Goal: Book appointment/travel/reservation

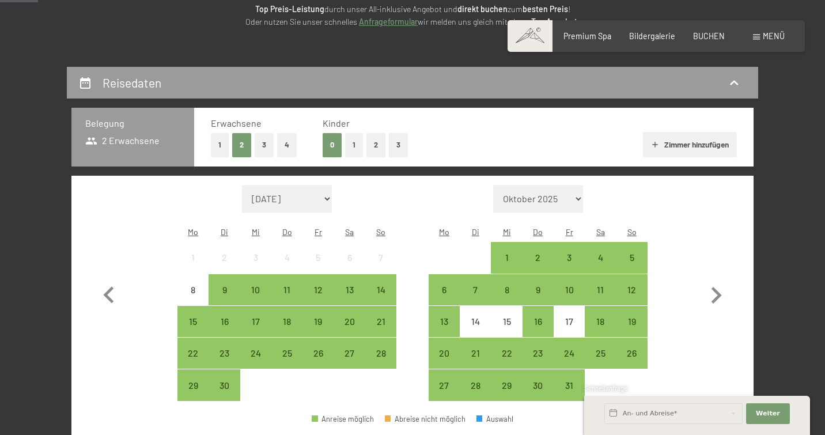
click at [265, 148] on button "3" at bounding box center [264, 145] width 19 height 24
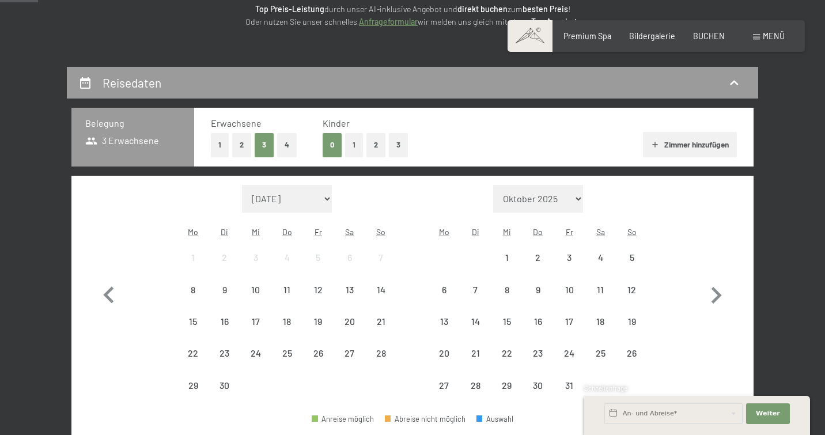
click at [244, 148] on button "2" at bounding box center [241, 145] width 19 height 24
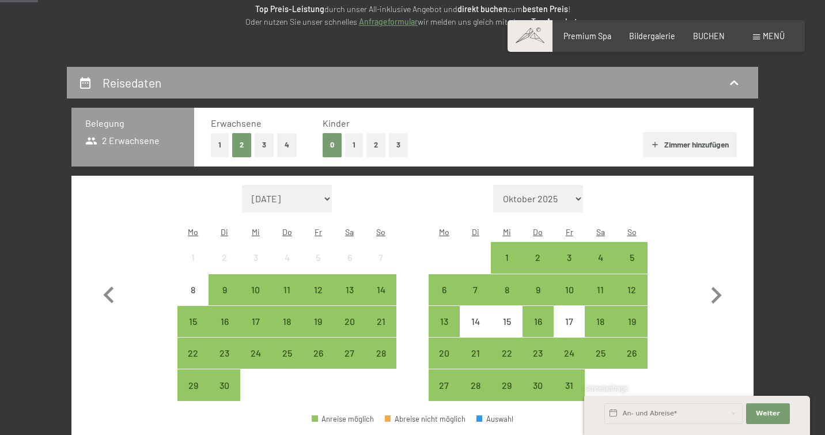
click at [344, 142] on div "0 1 2 3" at bounding box center [365, 145] width 85 height 24
click at [353, 144] on button "1" at bounding box center [354, 145] width 18 height 24
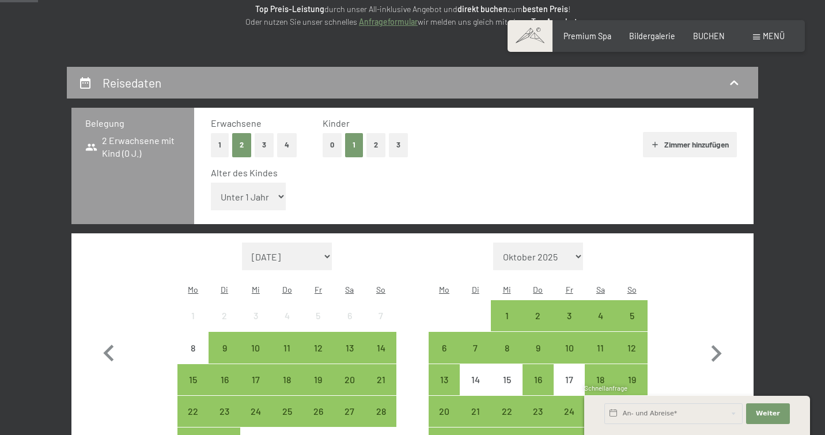
select select "16"
click at [719, 337] on icon "button" at bounding box center [716, 353] width 33 height 33
select select "[DATE]"
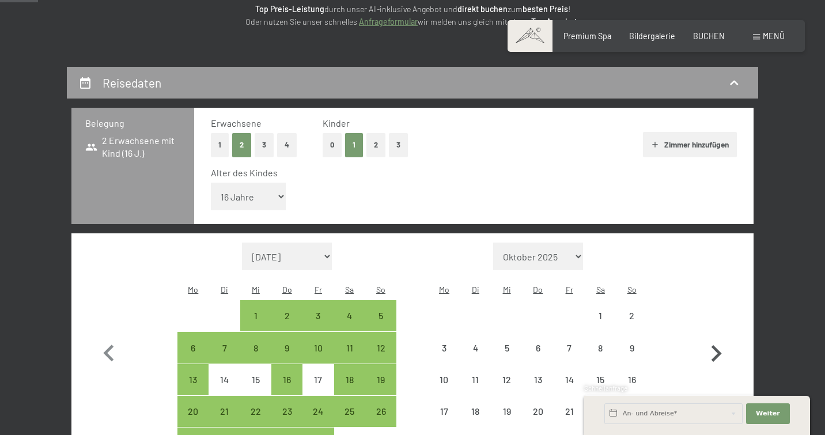
click at [719, 337] on icon "button" at bounding box center [716, 353] width 33 height 33
select select "[DATE]"
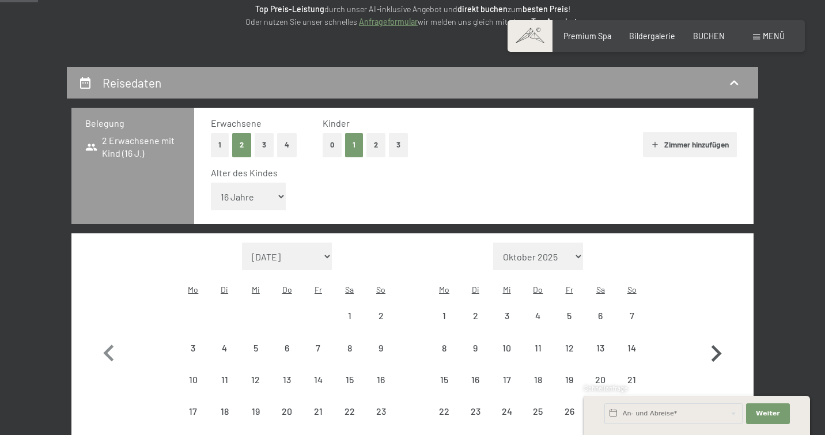
select select "[DATE]"
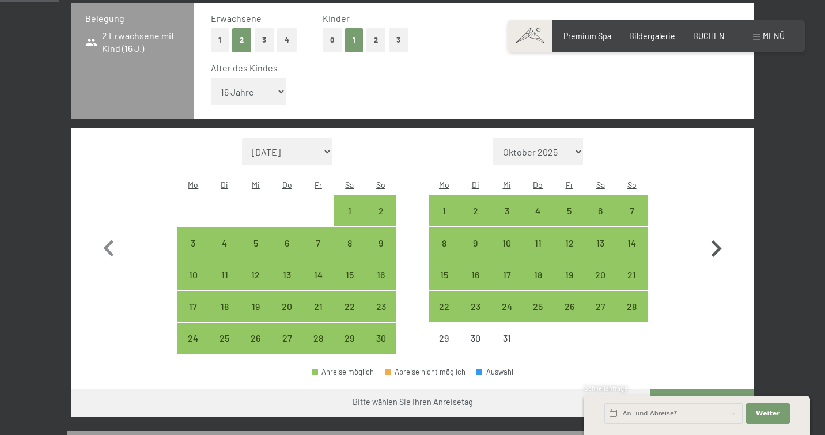
scroll to position [281, 0]
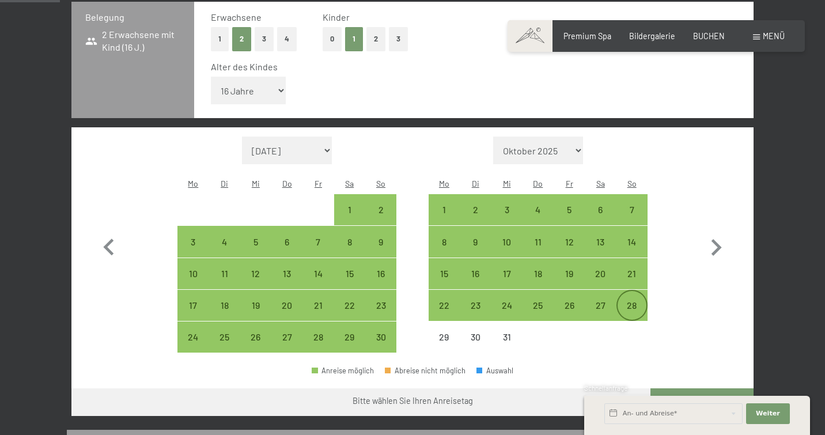
click at [628, 301] on div "28" at bounding box center [632, 315] width 29 height 29
select select "[DATE]"
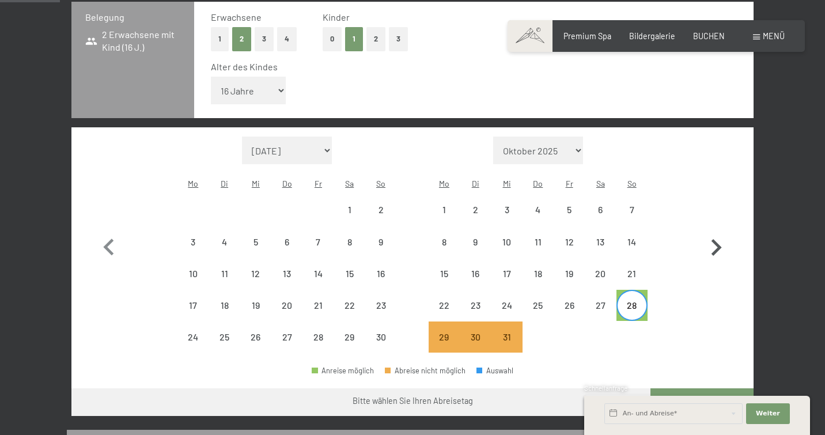
click at [718, 231] on icon "button" at bounding box center [716, 247] width 33 height 33
select select "[DATE]"
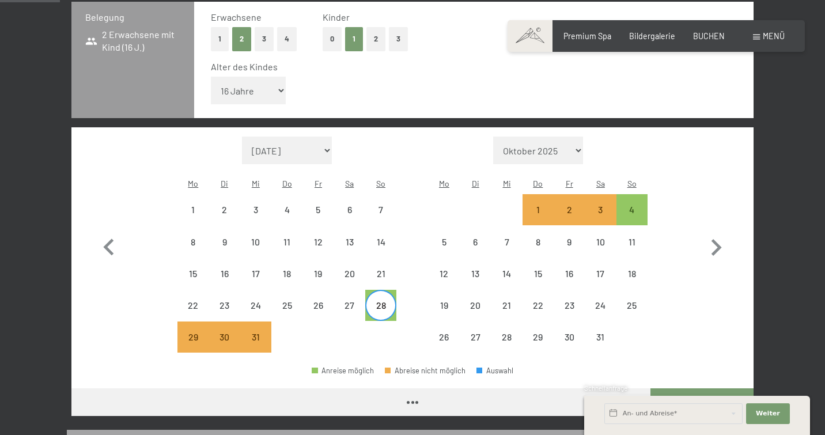
select select "[DATE]"
click at [634, 195] on div "4" at bounding box center [632, 209] width 29 height 29
select select "[DATE]"
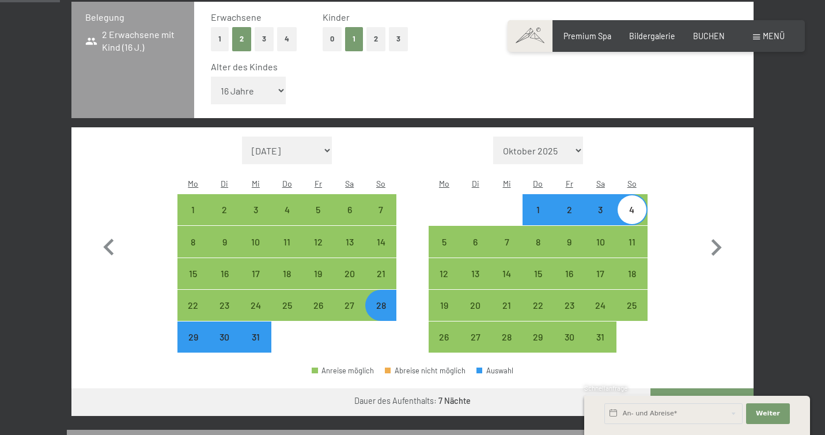
click at [692, 388] on button "Weiter zu „Zimmer“" at bounding box center [702, 402] width 103 height 28
select select "[DATE]"
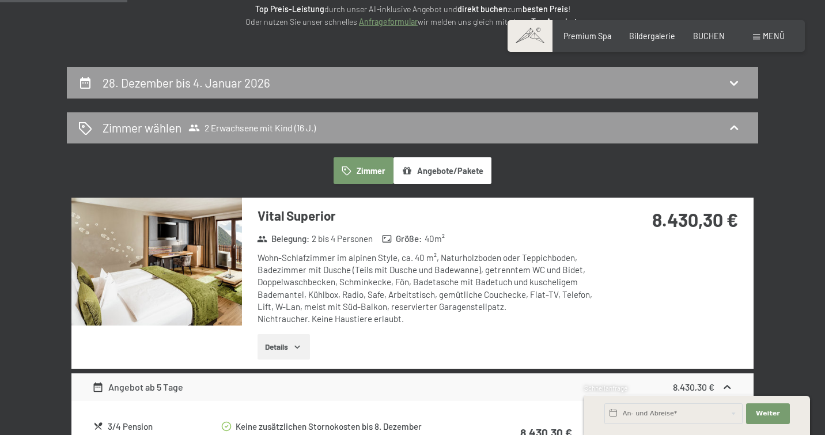
scroll to position [173, 1]
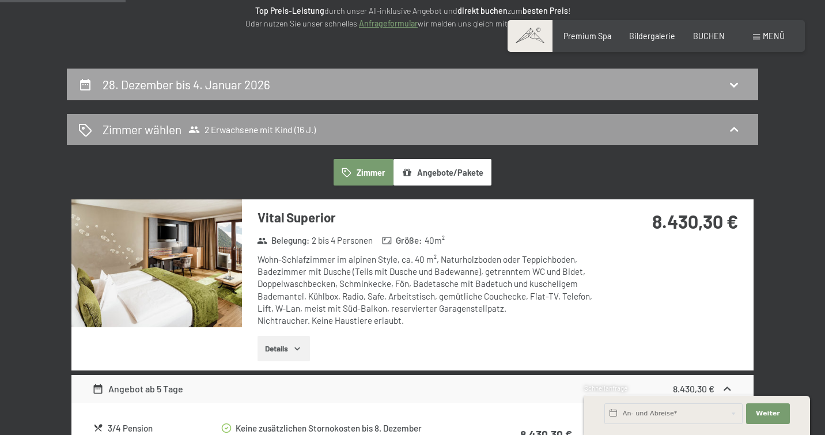
click at [263, 92] on div "28. Dezember bis 4. Januar 2026" at bounding box center [413, 85] width 692 height 32
select select "16"
select select "[DATE]"
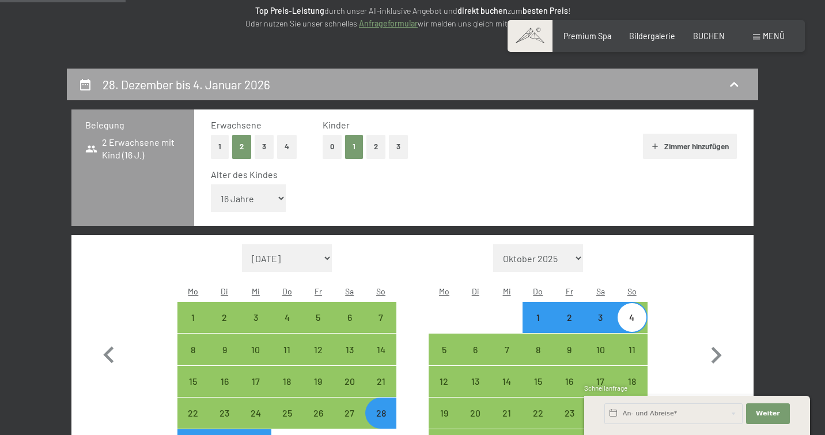
scroll to position [241, 0]
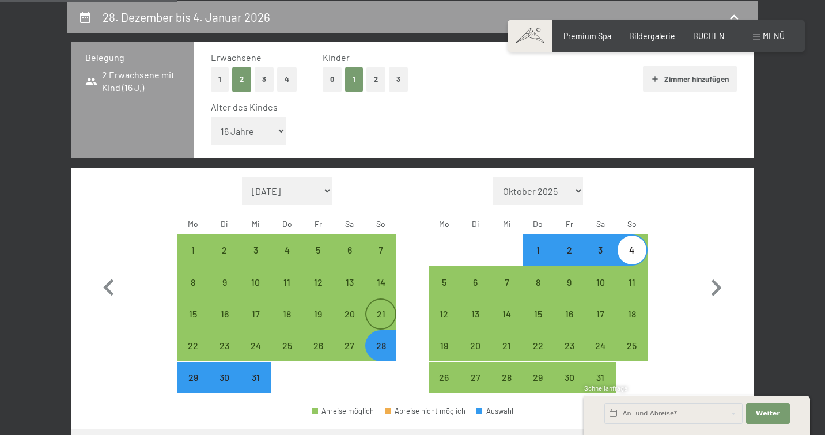
click at [382, 310] on div "21" at bounding box center [381, 324] width 29 height 29
select select "[DATE]"
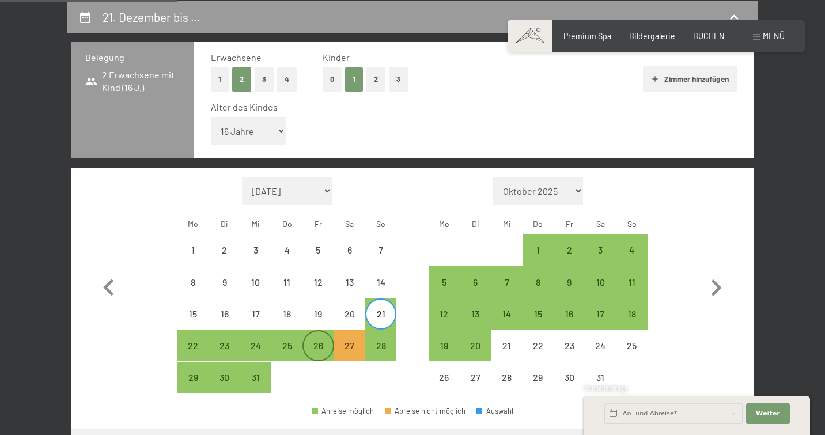
click at [319, 341] on div "26" at bounding box center [318, 355] width 29 height 29
select select "[DATE]"
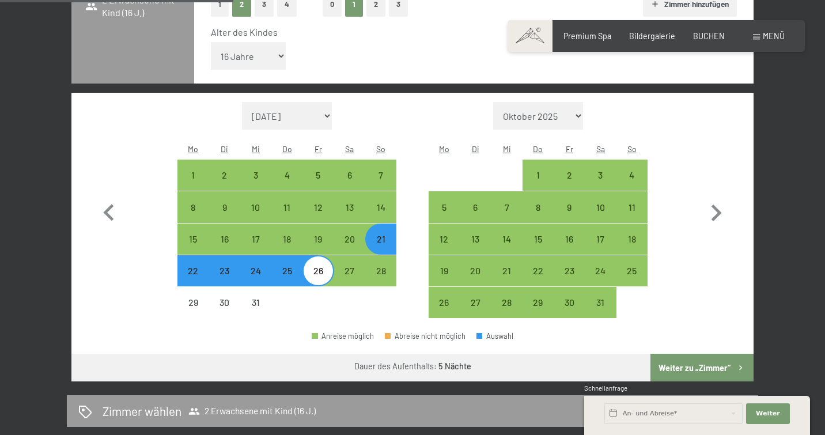
click at [718, 354] on button "Weiter zu „Zimmer“" at bounding box center [702, 368] width 103 height 28
select select "[DATE]"
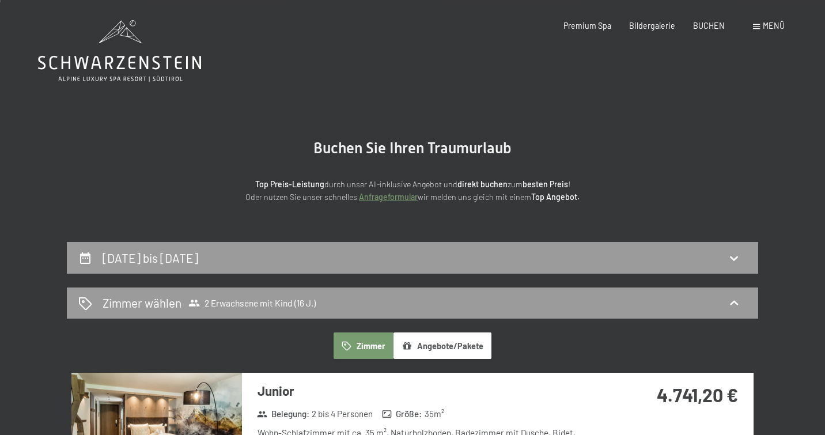
scroll to position [0, 0]
click at [300, 258] on div "[DATE] bis [DATE]" at bounding box center [412, 258] width 669 height 17
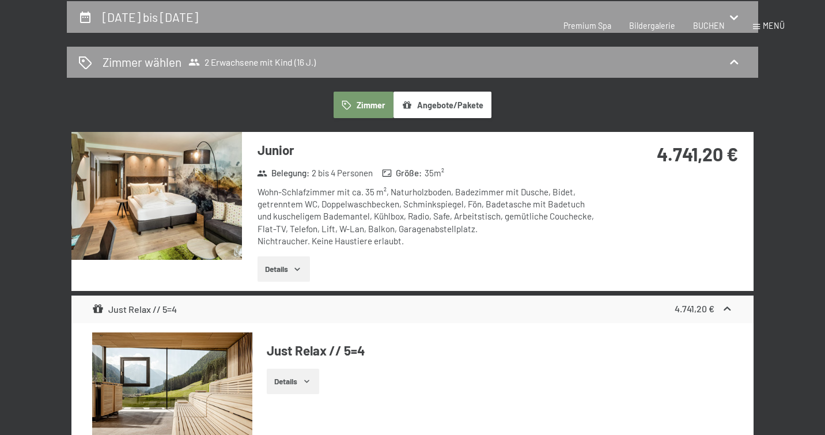
select select "16"
select select "[DATE]"
